Goal: Task Accomplishment & Management: Manage account settings

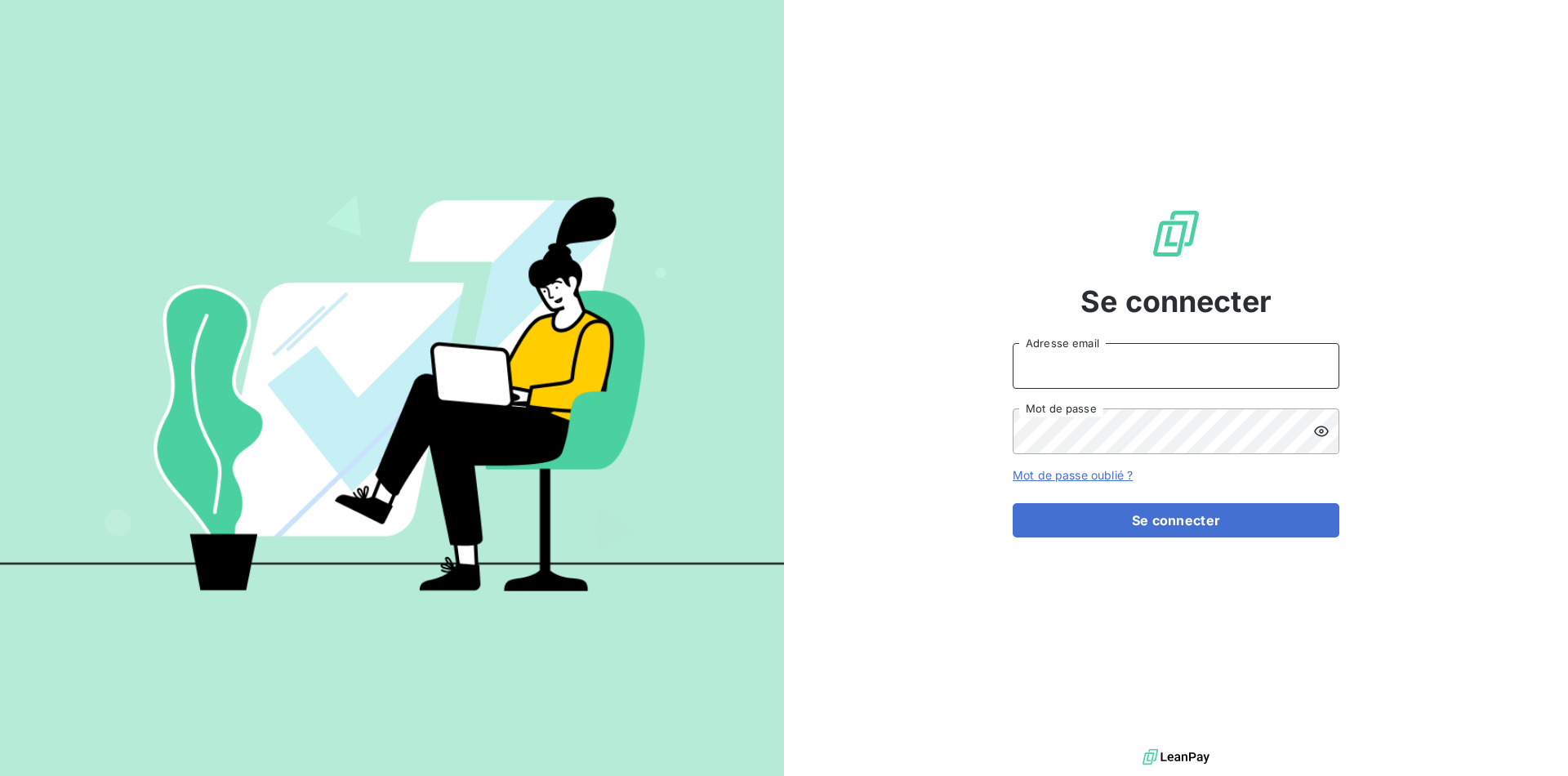
click at [1114, 368] on input "Adresse email" at bounding box center [1176, 366] width 327 height 46
type input "admin@demo"
click at [1187, 526] on button "Se connecter" at bounding box center [1176, 520] width 327 height 34
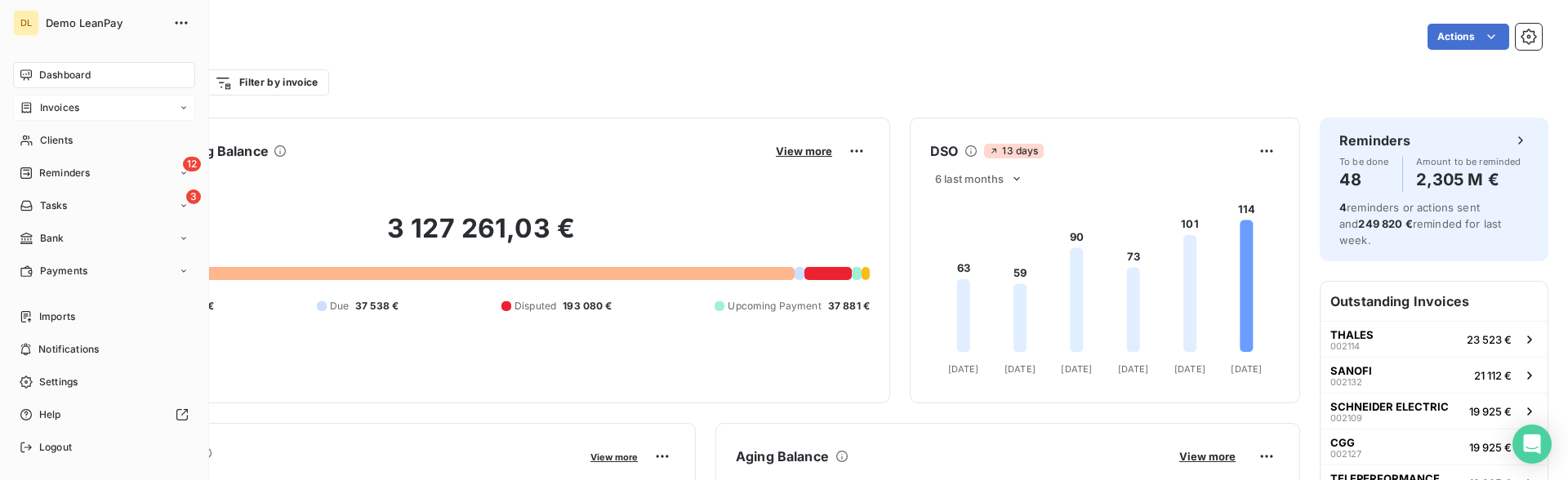
click at [45, 108] on span "Invoices" at bounding box center [59, 107] width 39 height 14
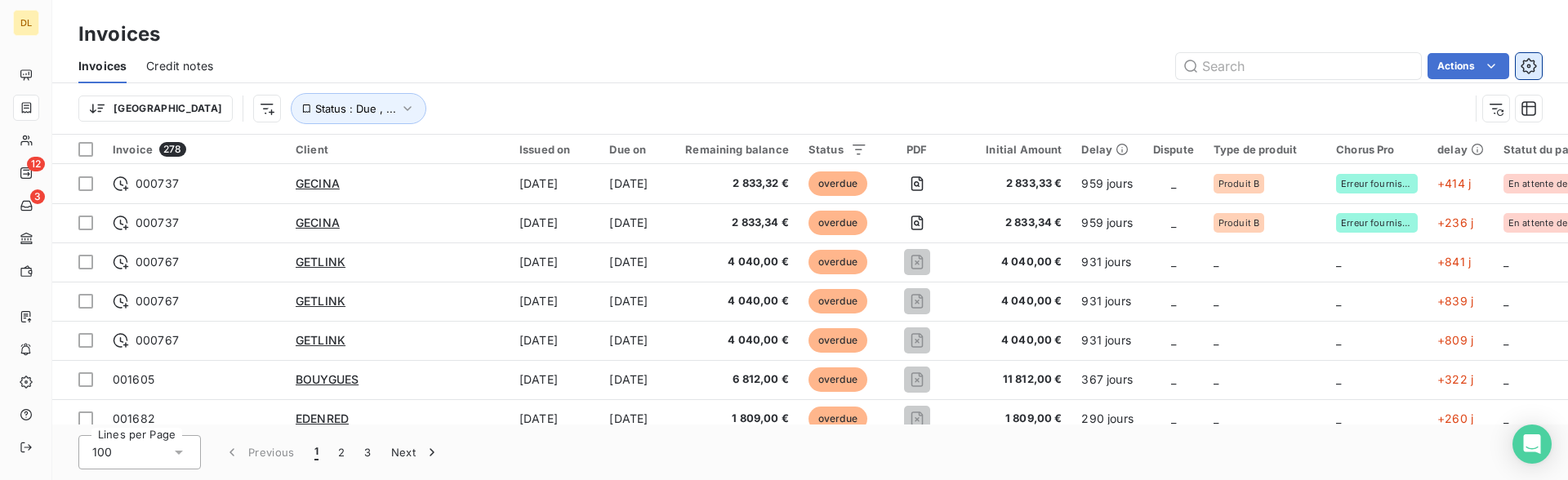
click at [1535, 70] on icon "button" at bounding box center [1529, 66] width 16 height 16
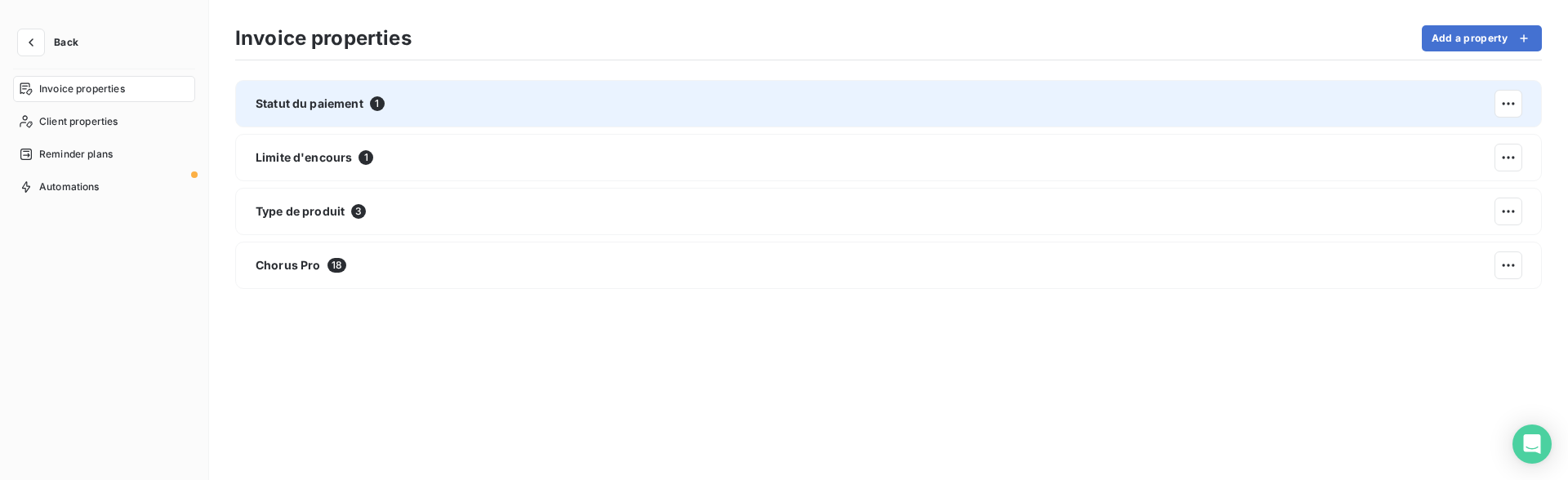
click at [598, 95] on div "Statut du paiement 1" at bounding box center [888, 104] width 1307 height 48
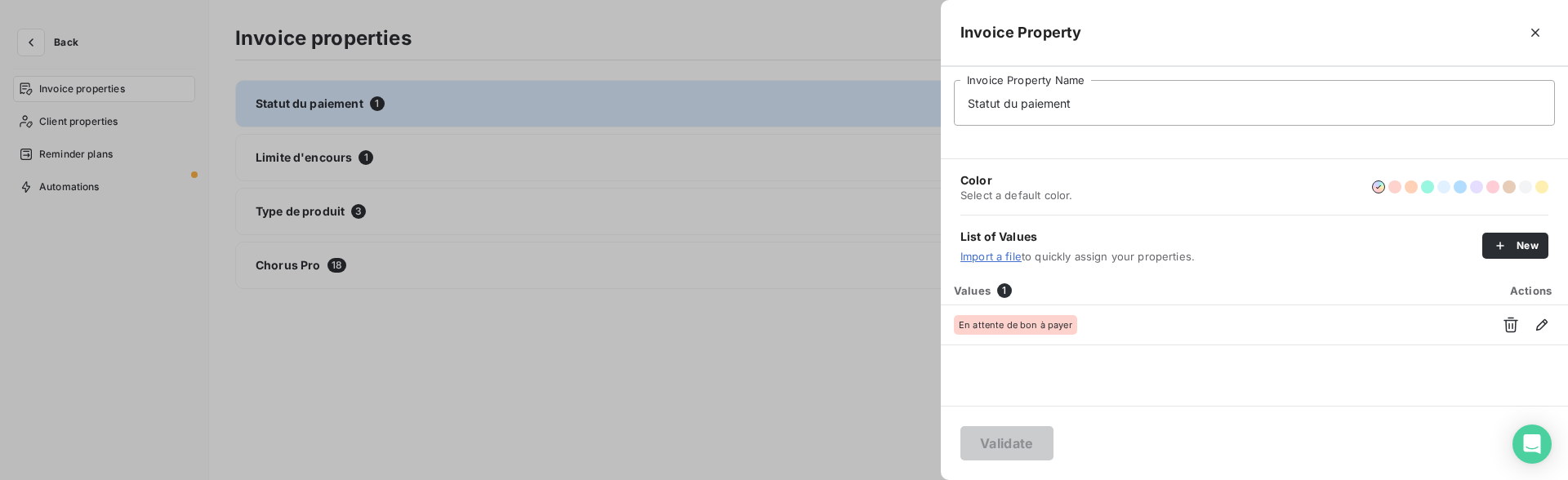
click at [485, 392] on div at bounding box center [784, 240] width 1568 height 480
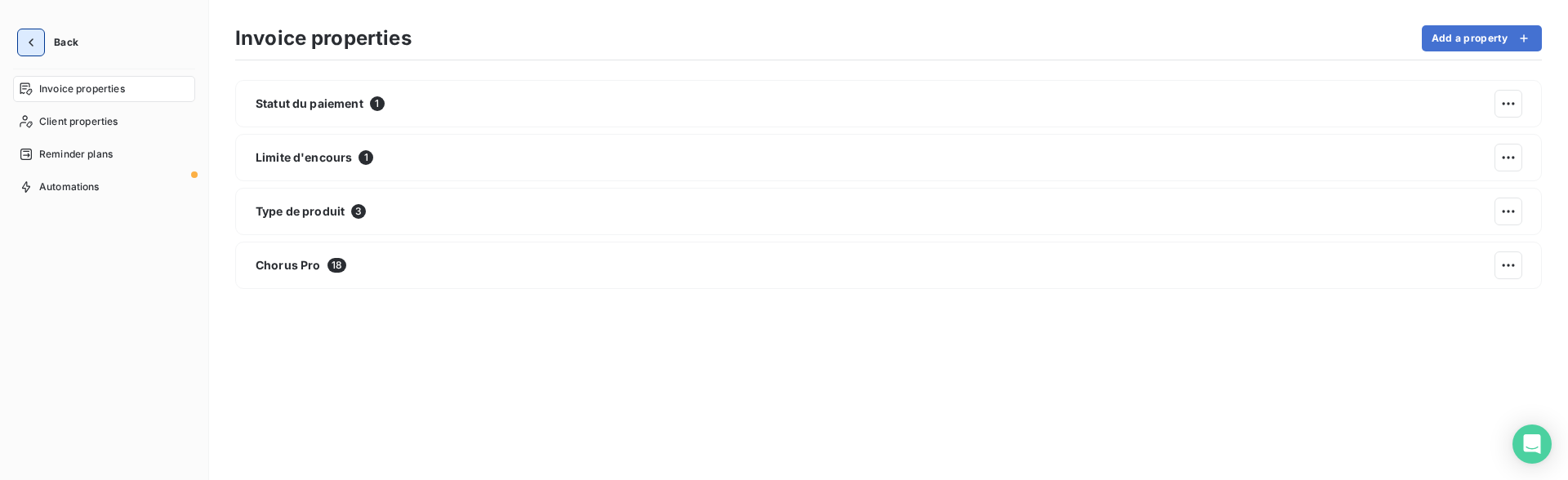
click at [29, 43] on icon "button" at bounding box center [31, 42] width 5 height 9
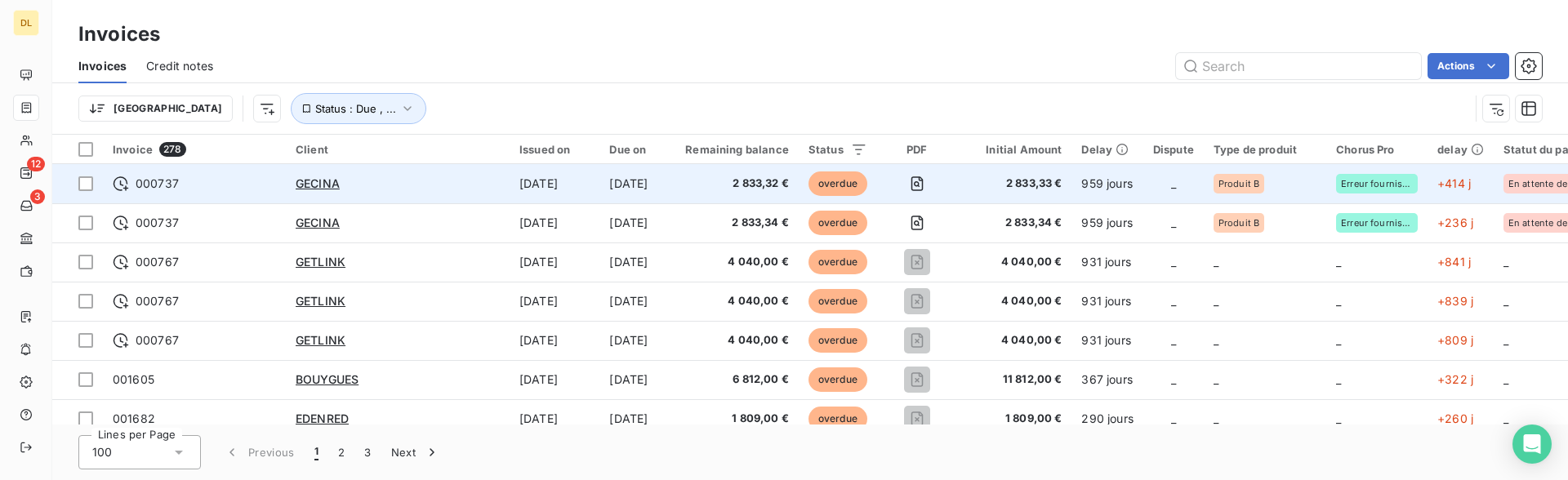
click at [193, 191] on span "000737" at bounding box center [194, 184] width 163 height 16
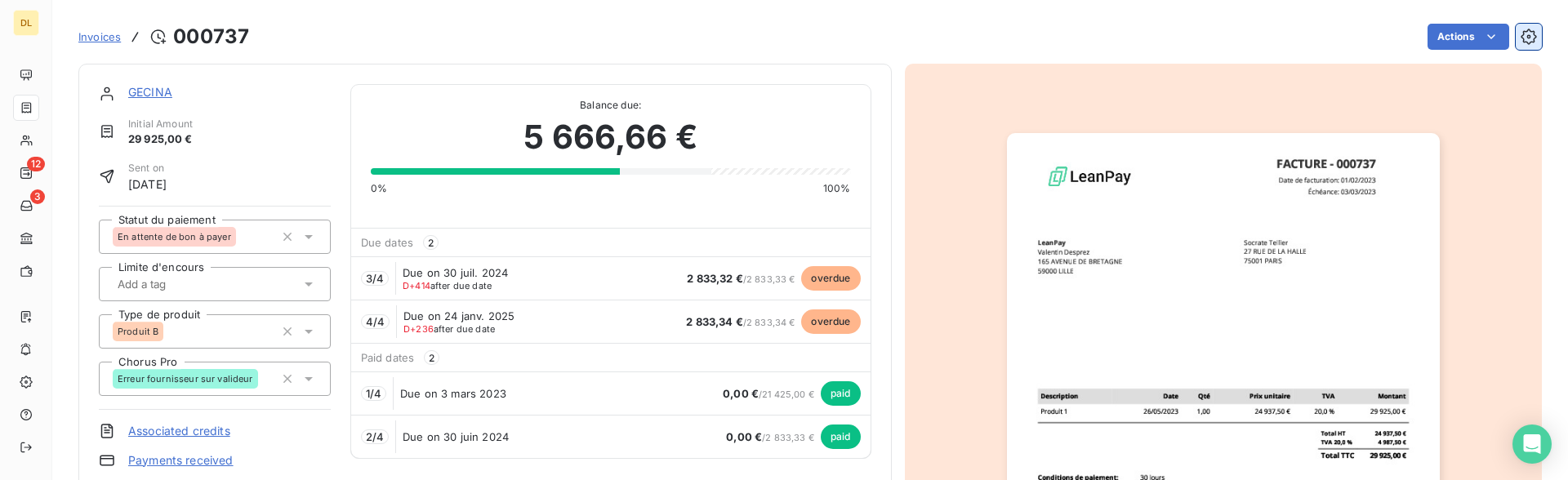
click at [1536, 38] on icon "button" at bounding box center [1529, 36] width 16 height 16
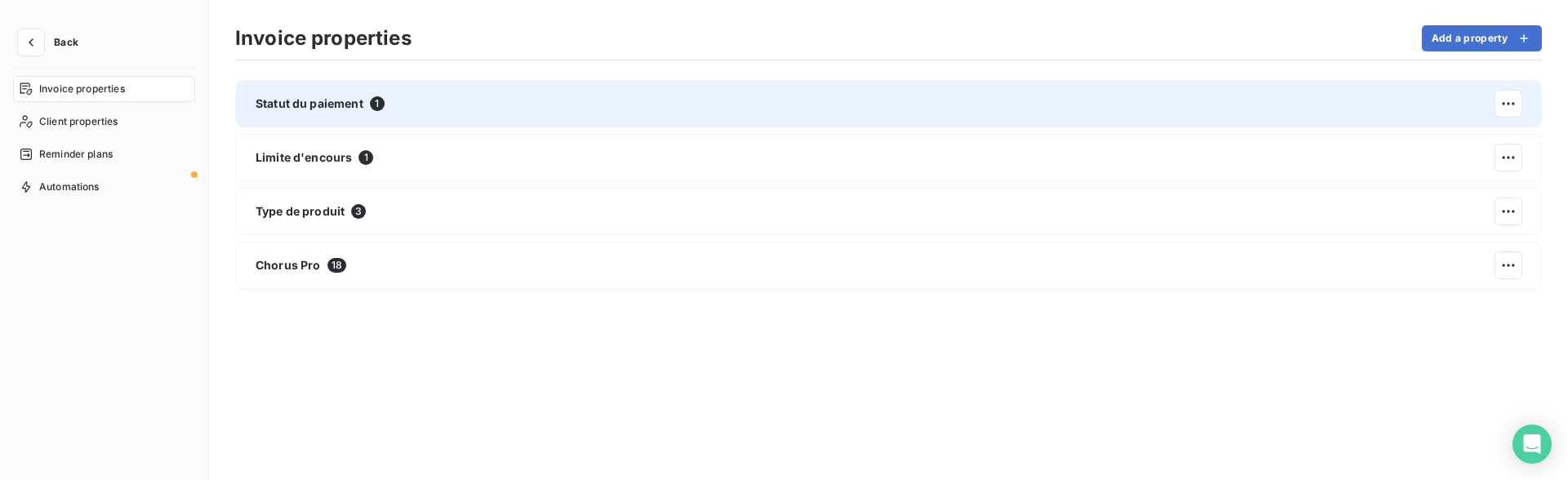
click at [422, 120] on div "Statut du paiement 1" at bounding box center [888, 104] width 1307 height 48
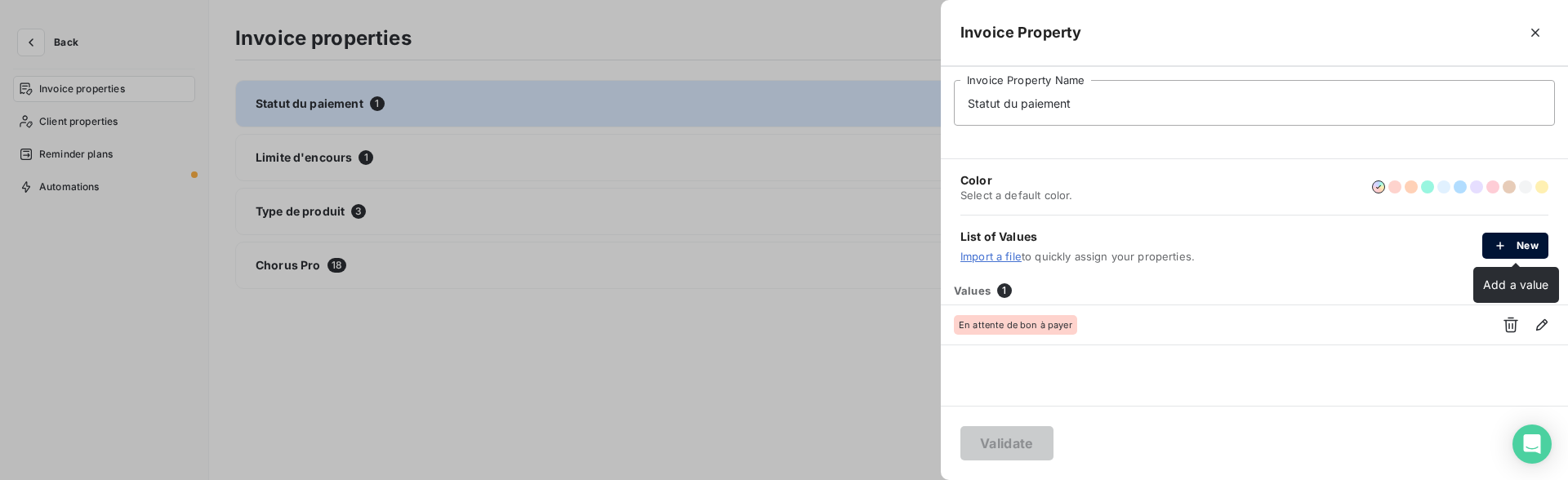
click at [1519, 242] on button "New" at bounding box center [1515, 245] width 66 height 26
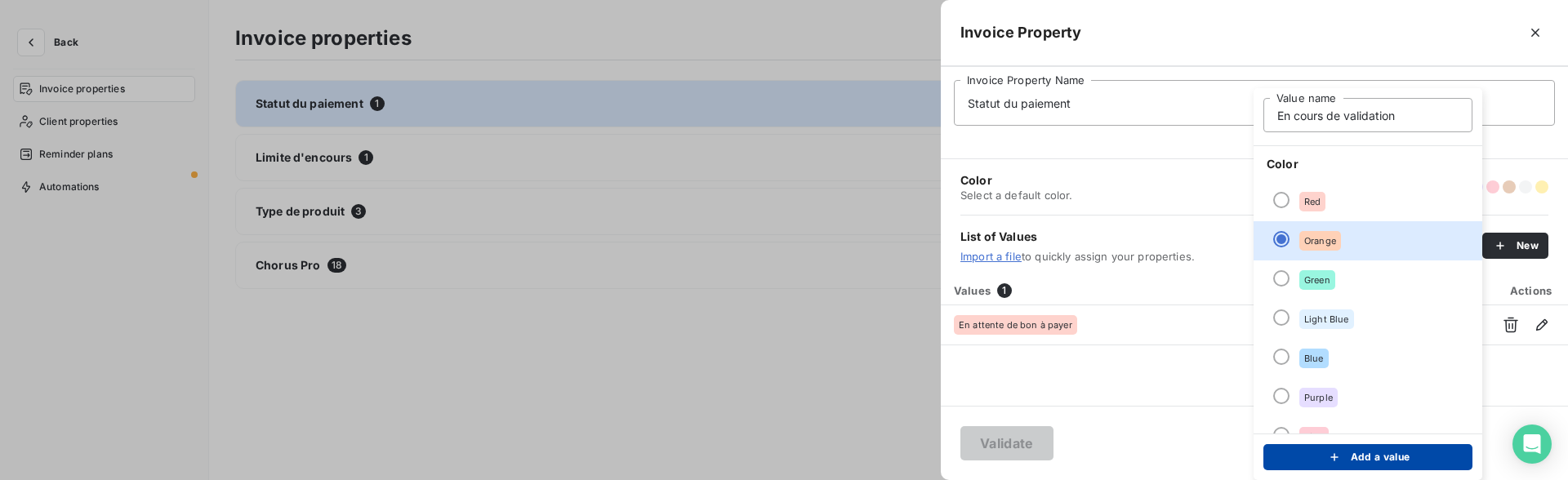
type input "En cours de validation"
click at [1383, 466] on button "Add a value" at bounding box center [1368, 457] width 209 height 26
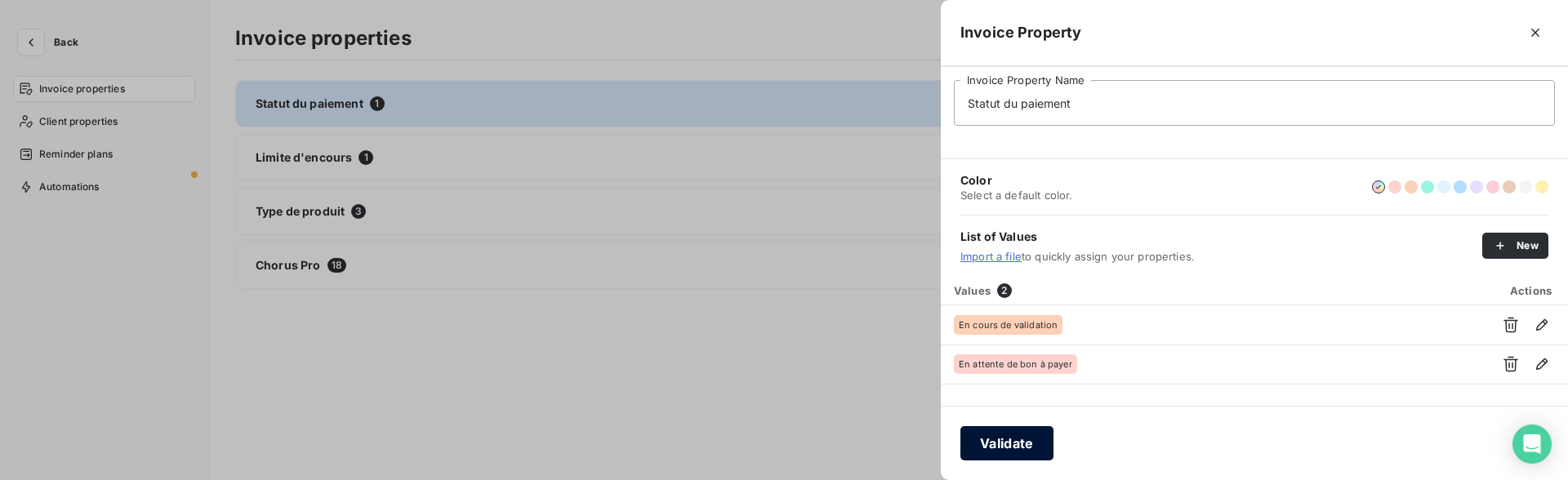
click at [1017, 459] on button "Validate" at bounding box center [1007, 444] width 93 height 34
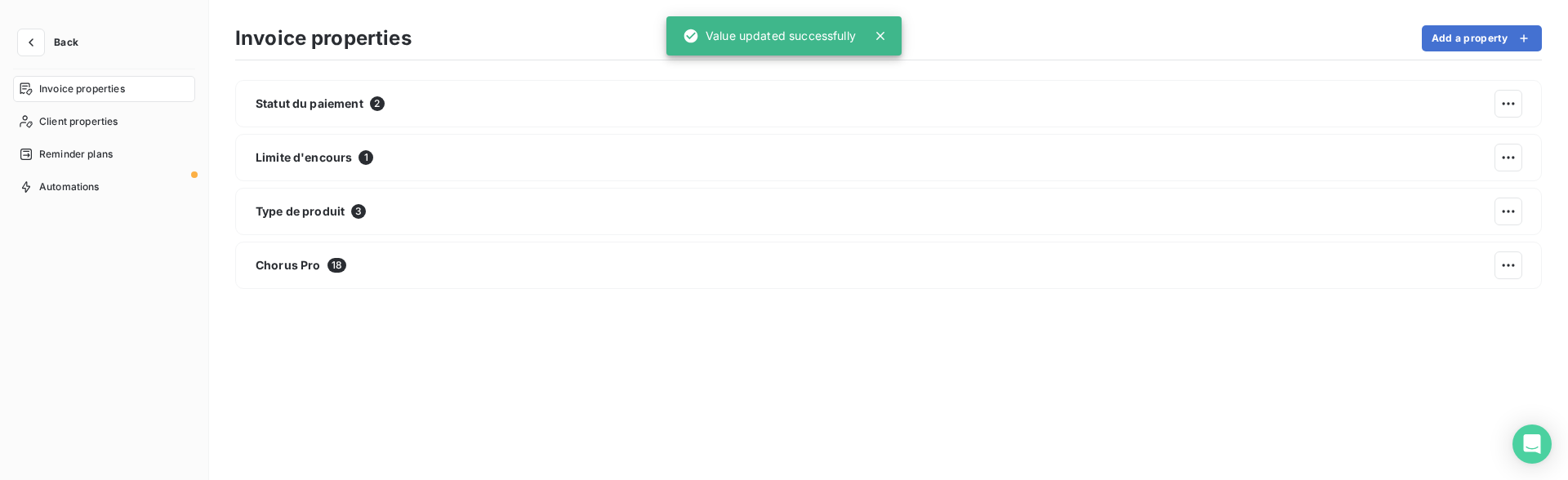
click at [548, 395] on div "Statut du paiement 2 Limite d'encours 1 Type de produit 3 Chorus Pro 18" at bounding box center [888, 267] width 1307 height 374
click at [25, 53] on button "button" at bounding box center [31, 42] width 26 height 26
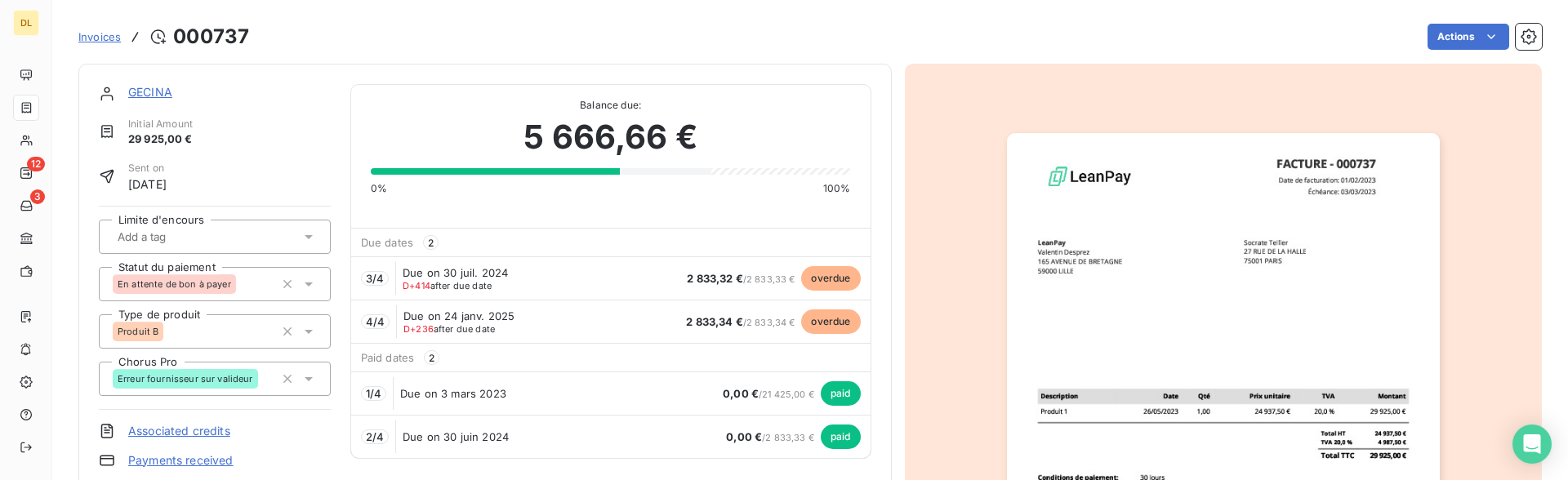
click at [180, 238] on input "text" at bounding box center [164, 236] width 98 height 14
click at [224, 225] on div at bounding box center [214, 237] width 232 height 34
click at [255, 293] on div "En attente de bon à payer" at bounding box center [193, 284] width 162 height 26
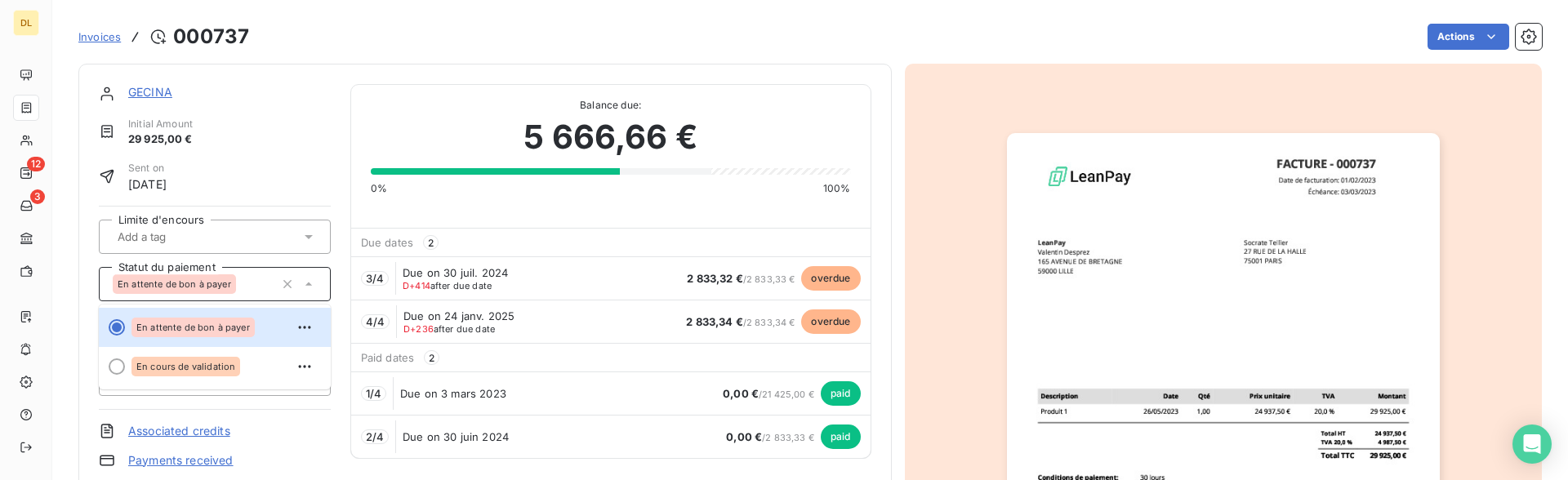
click at [255, 293] on div "En attente de bon à payer" at bounding box center [193, 284] width 162 height 26
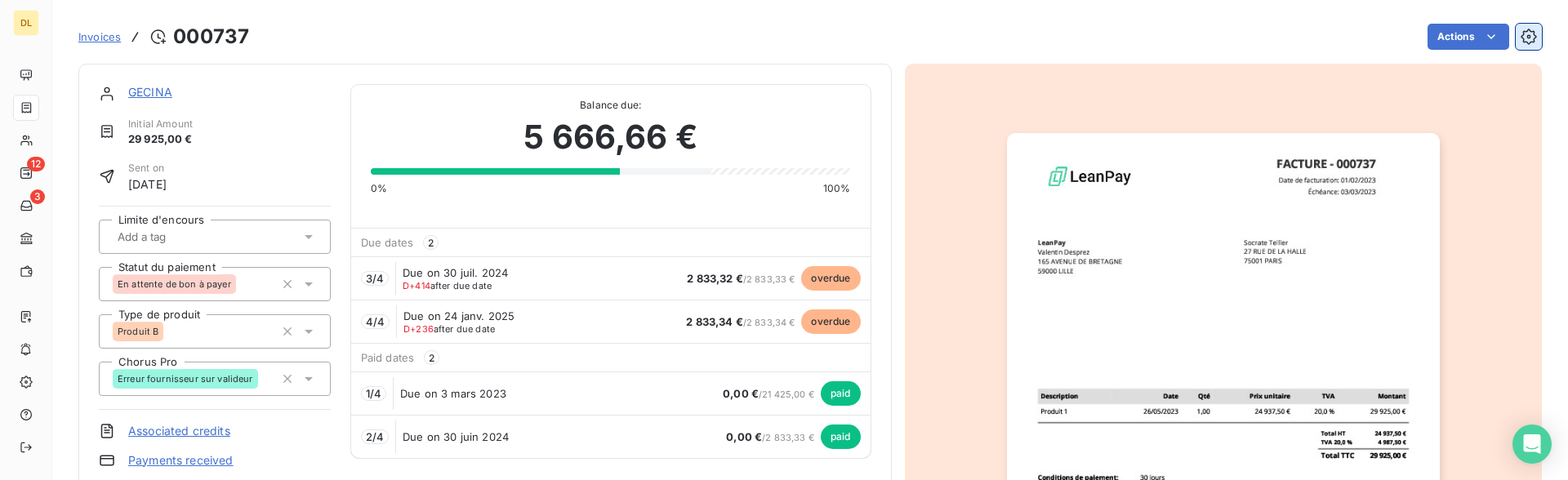
click at [1523, 49] on button "button" at bounding box center [1529, 36] width 26 height 26
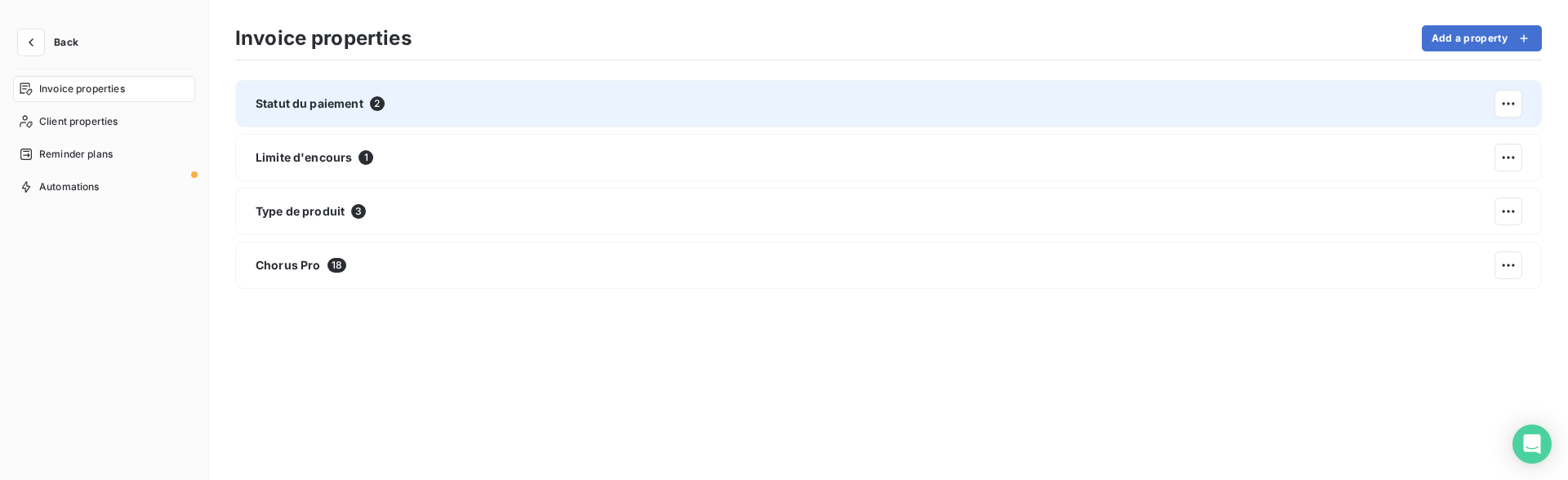
click at [402, 100] on div "Statut du paiement 2" at bounding box center [888, 104] width 1307 height 48
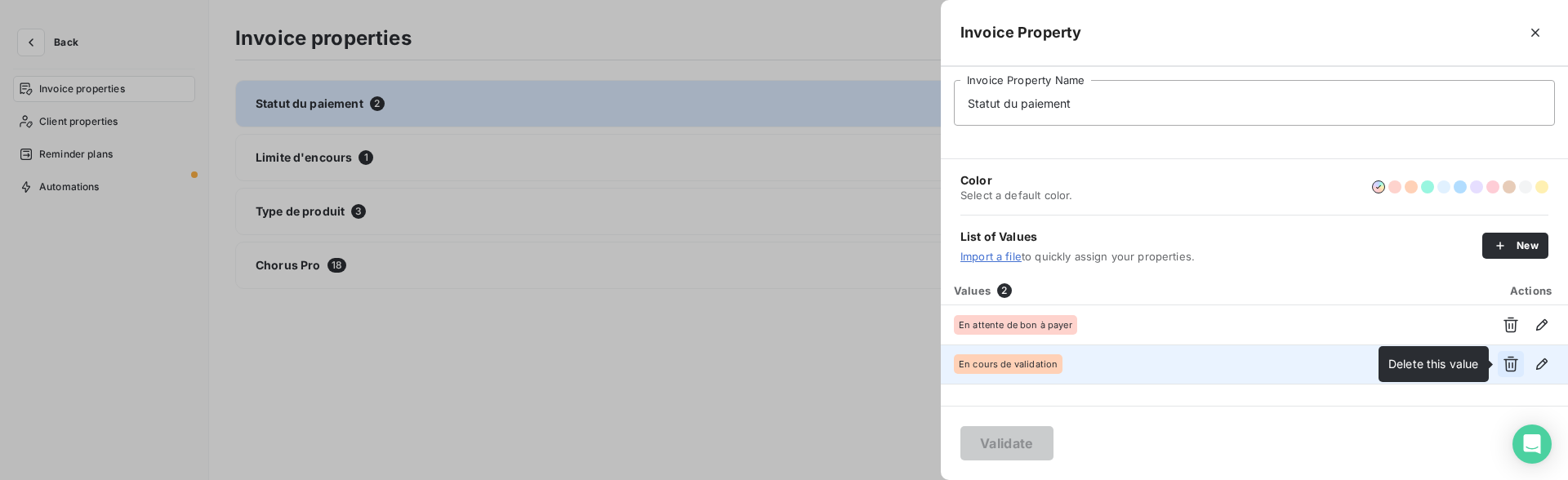
click at [1507, 367] on icon "button" at bounding box center [1511, 364] width 14 height 15
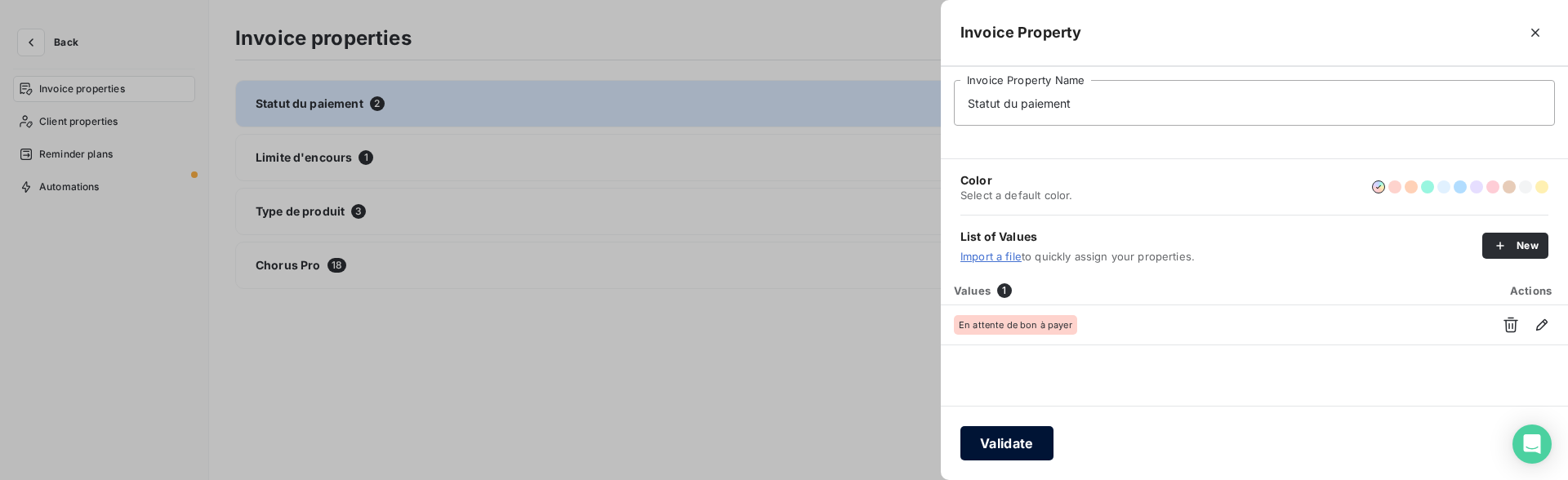
click at [1019, 444] on button "Validate" at bounding box center [1007, 444] width 93 height 34
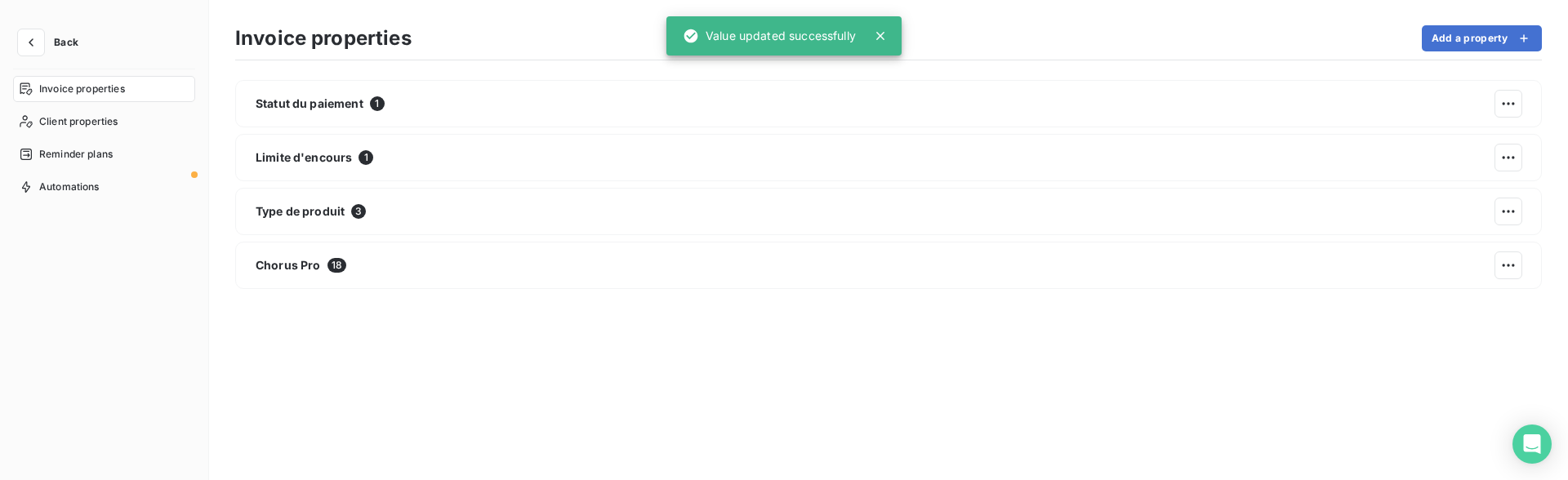
click at [621, 424] on div "Statut du paiement 1 Limite d'encours 1 Type de produit 3 Chorus Pro 18" at bounding box center [888, 267] width 1307 height 374
click at [36, 41] on icon "button" at bounding box center [31, 42] width 16 height 16
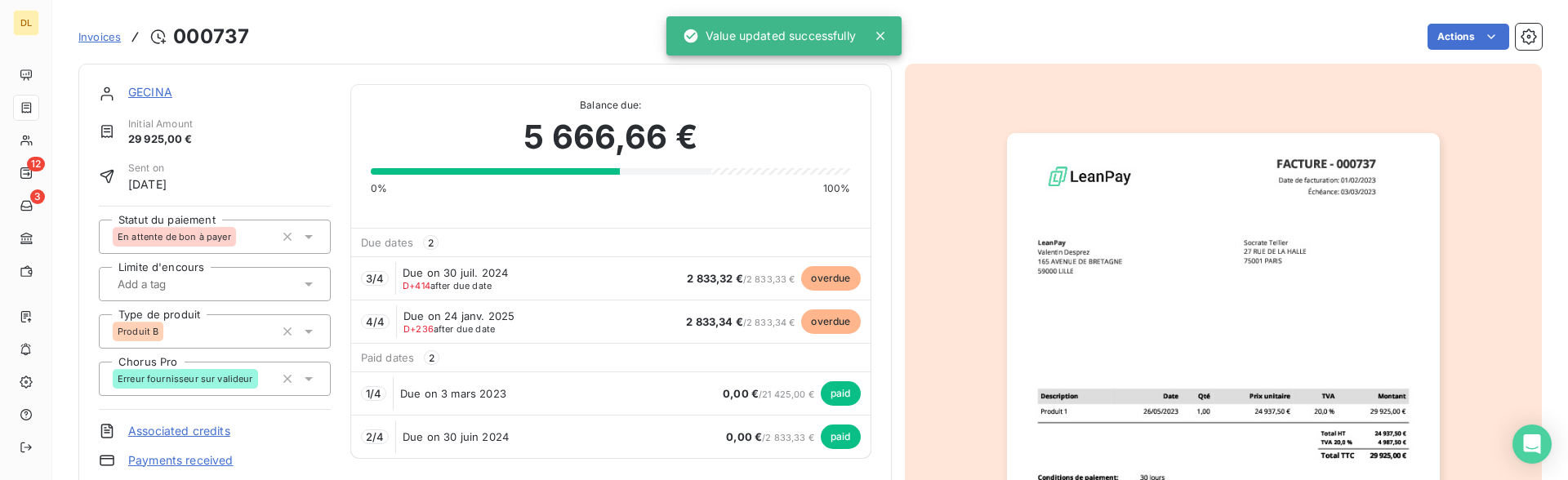
click at [255, 371] on div "Erreur fournisseur sur valideur" at bounding box center [185, 379] width 145 height 20
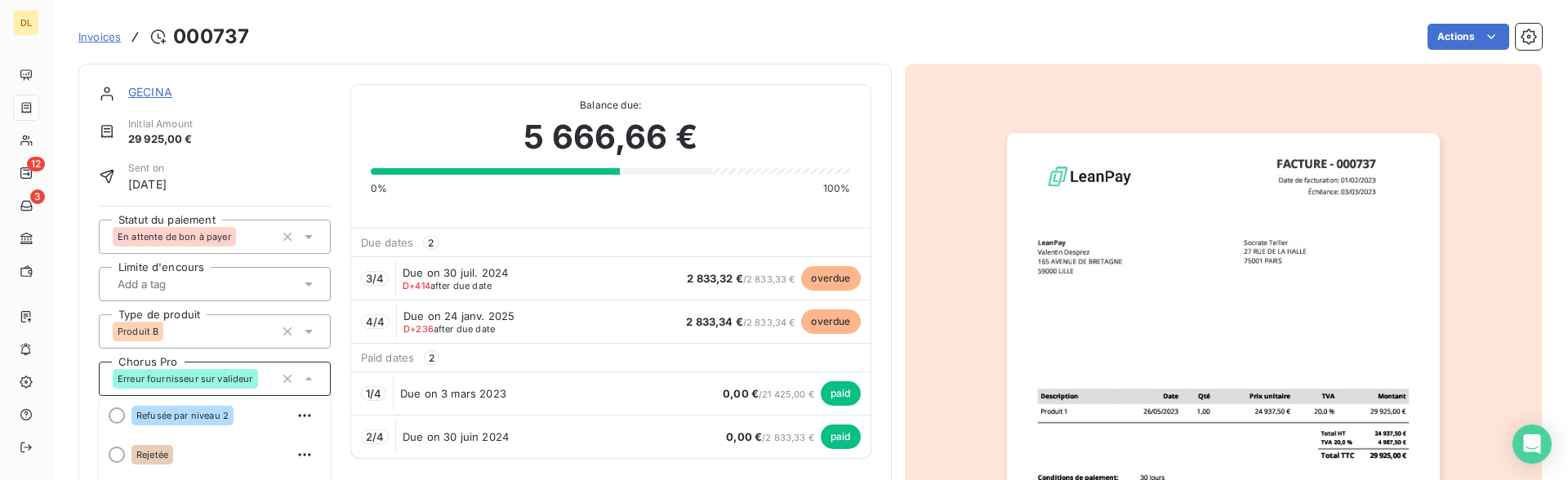
click at [349, 138] on div "GECINA Initial Amount 29 925,00 € Sent on [DATE] Statut du paiement En attente …" at bounding box center [485, 291] width 773 height 414
click at [193, 322] on div "Produit B" at bounding box center [193, 331] width 162 height 26
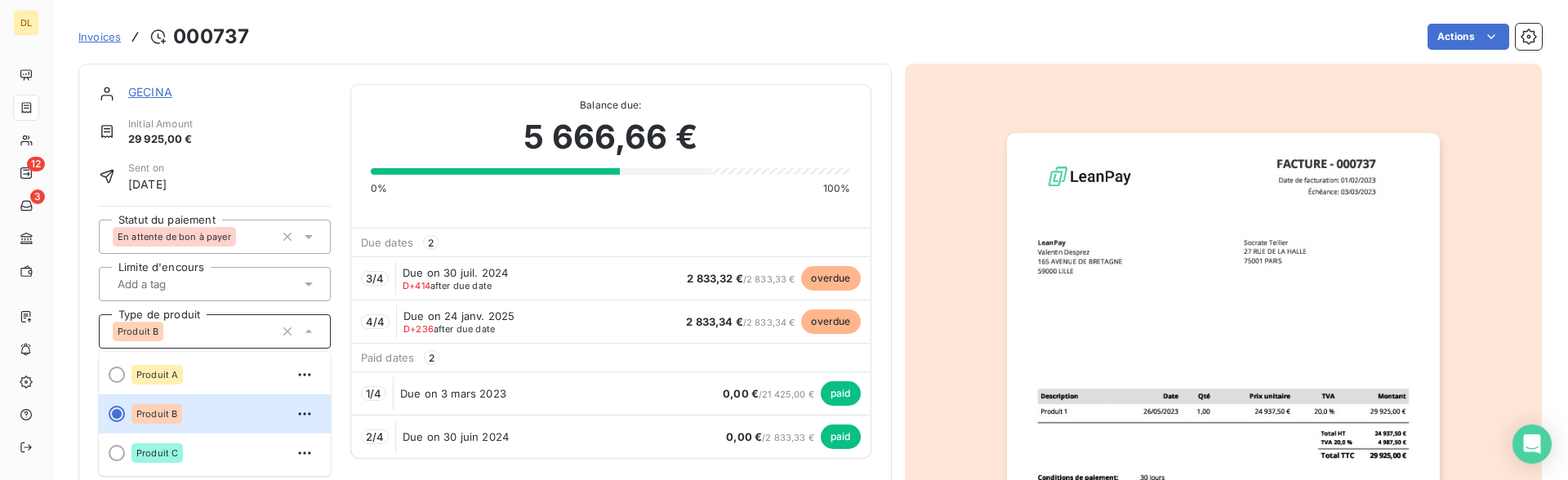
click at [301, 101] on div "GECINA" at bounding box center [229, 94] width 203 height 20
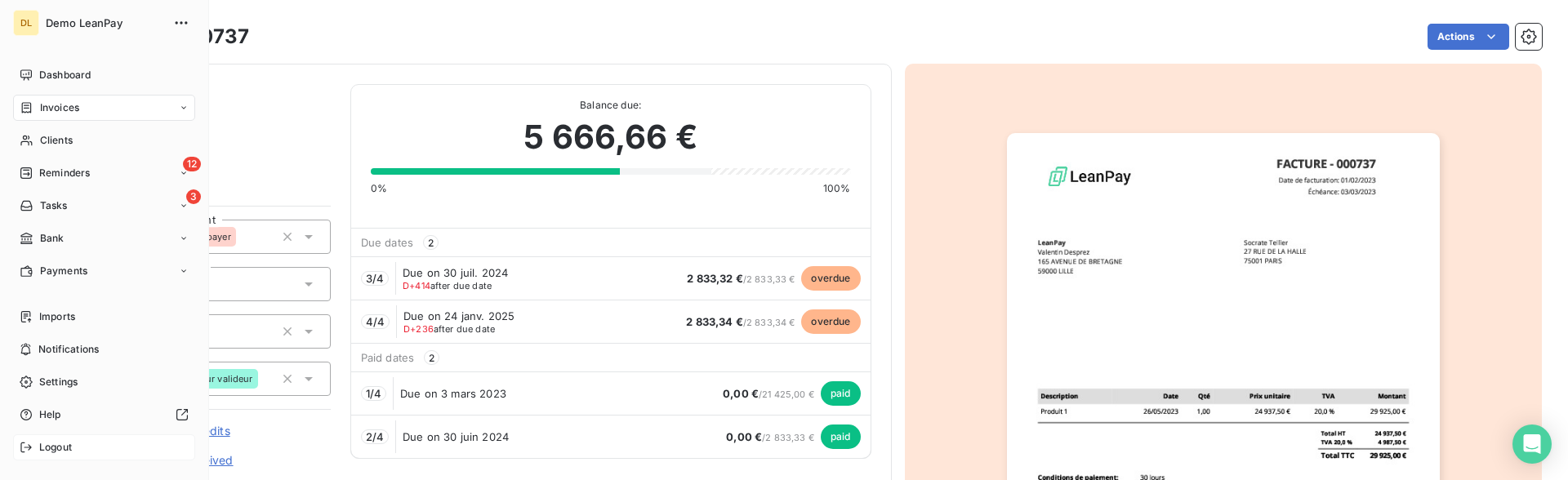
click at [45, 451] on span "Logout" at bounding box center [55, 447] width 33 height 14
